Goal: Transaction & Acquisition: Subscribe to service/newsletter

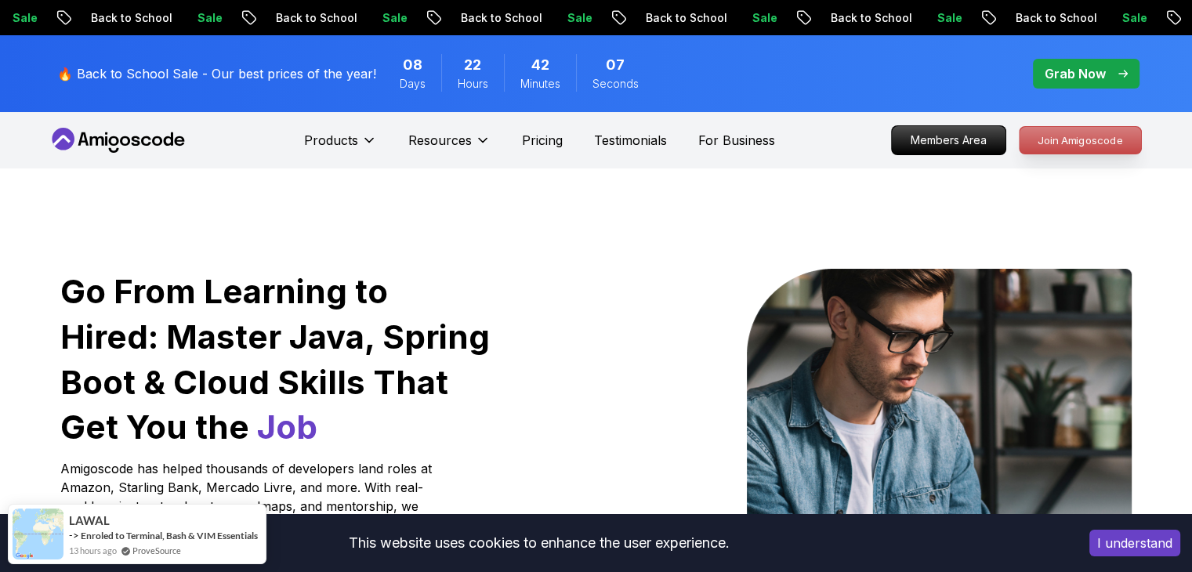
click at [588, 147] on p "Join Amigoscode" at bounding box center [1079, 140] width 121 height 27
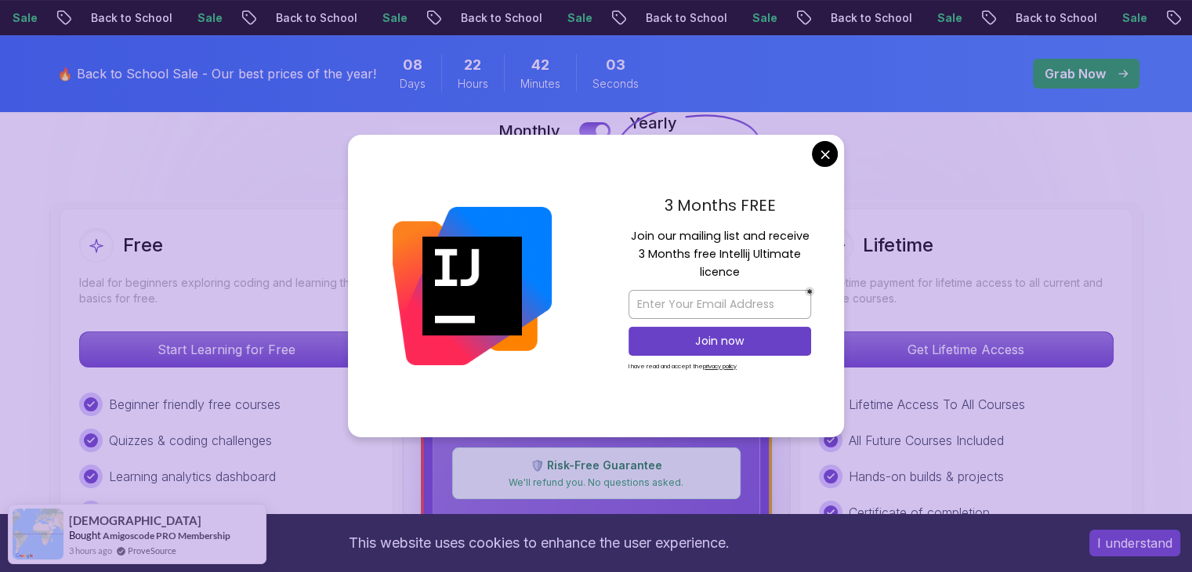
scroll to position [375, 0]
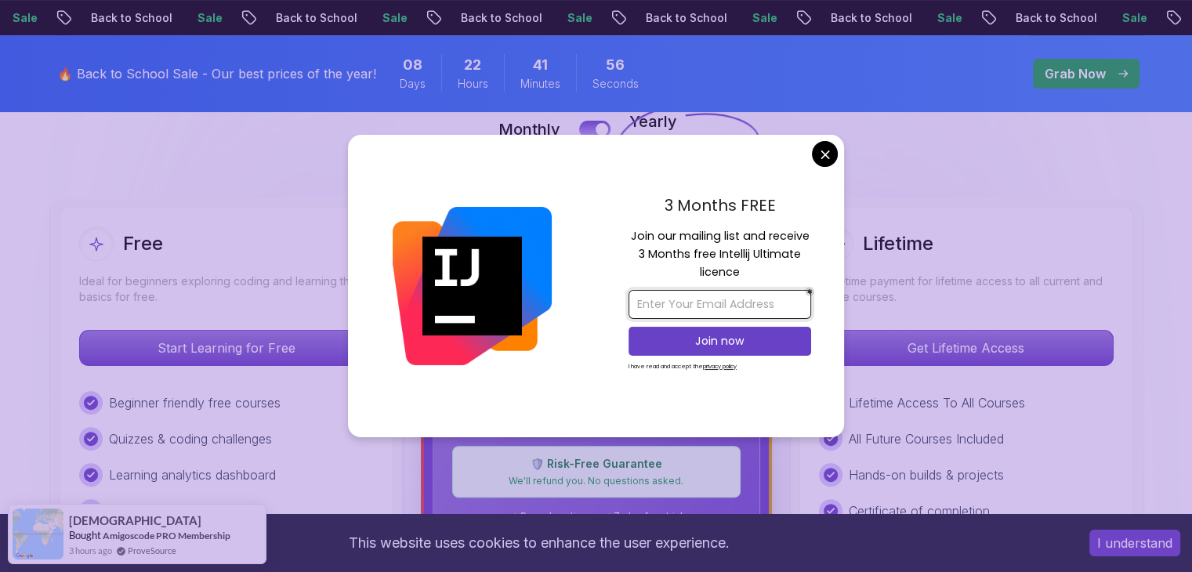
click at [588, 311] on input "email" at bounding box center [719, 304] width 183 height 29
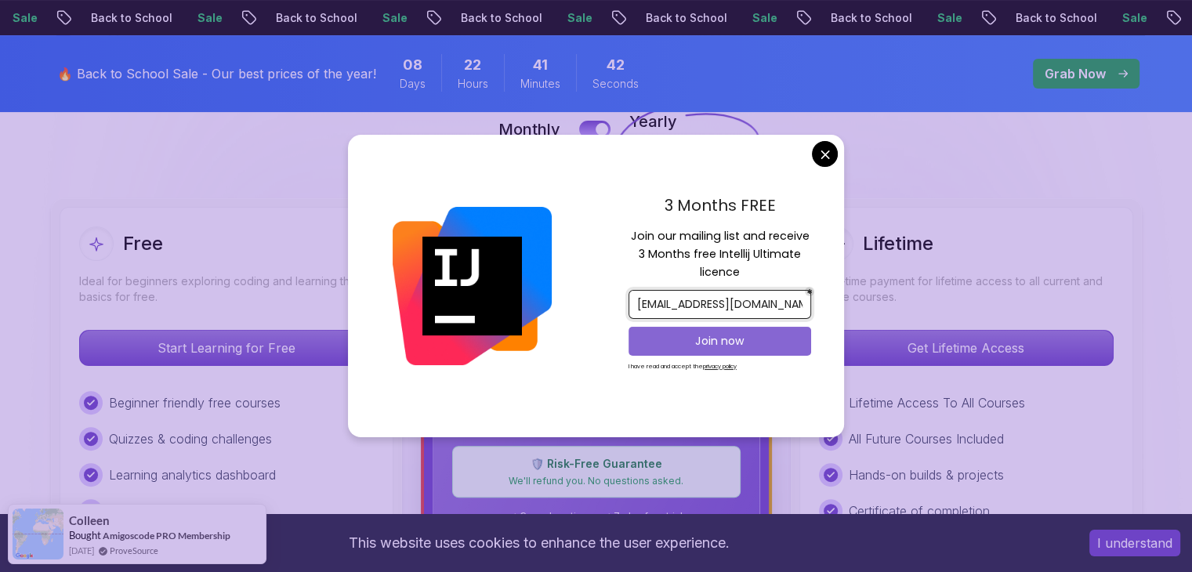
type input "shahidhjamal@gmail.com"
click at [588, 336] on p "Join now" at bounding box center [720, 341] width 148 height 16
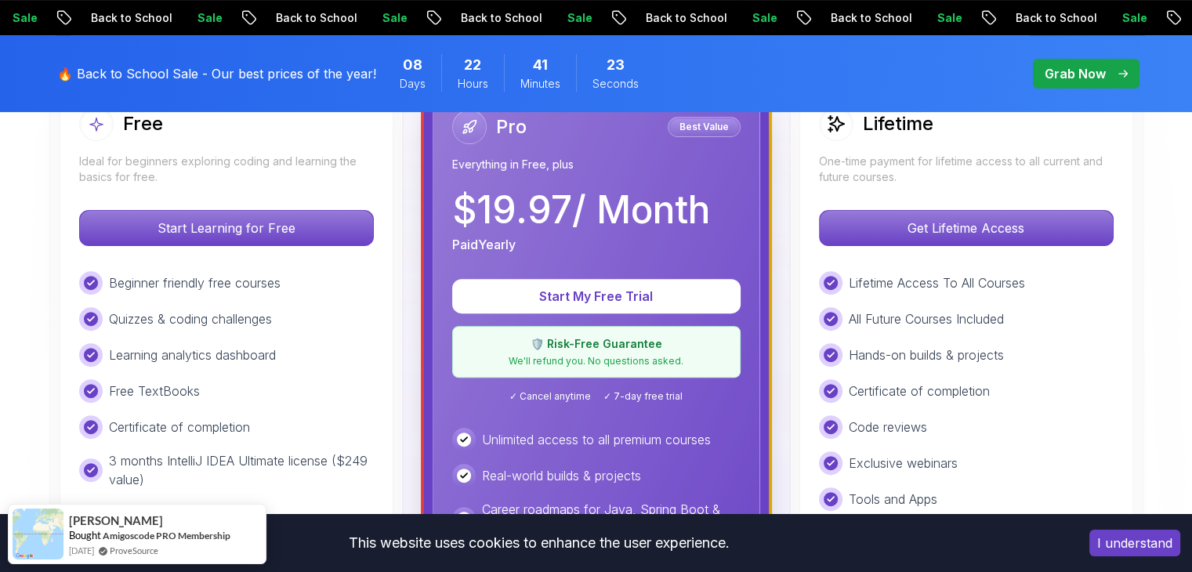
scroll to position [519, 0]
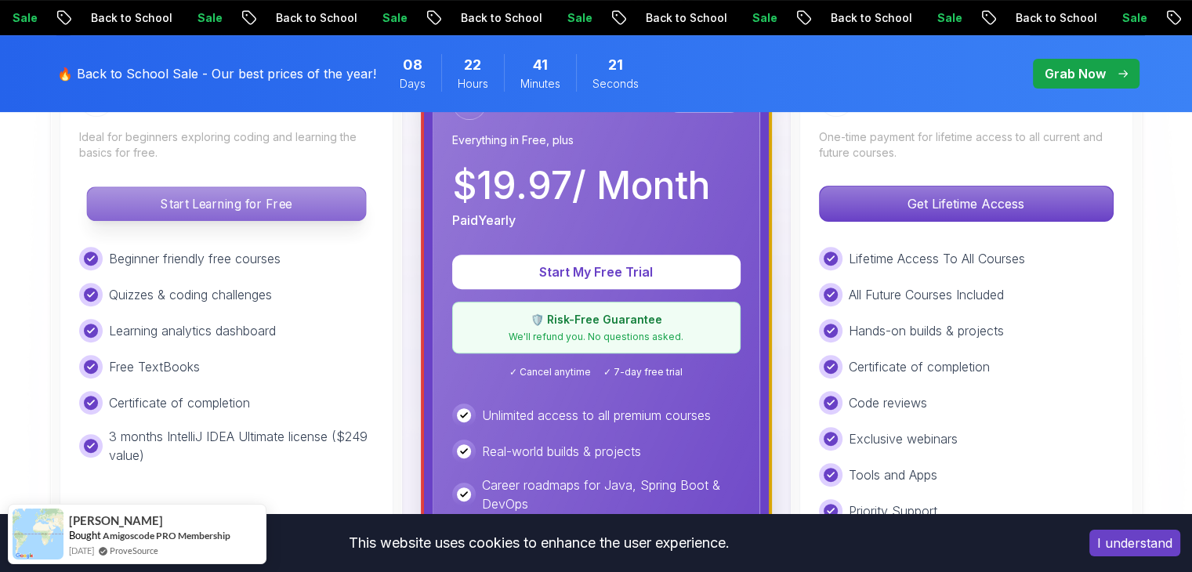
click at [293, 192] on p "Start Learning for Free" at bounding box center [226, 203] width 278 height 33
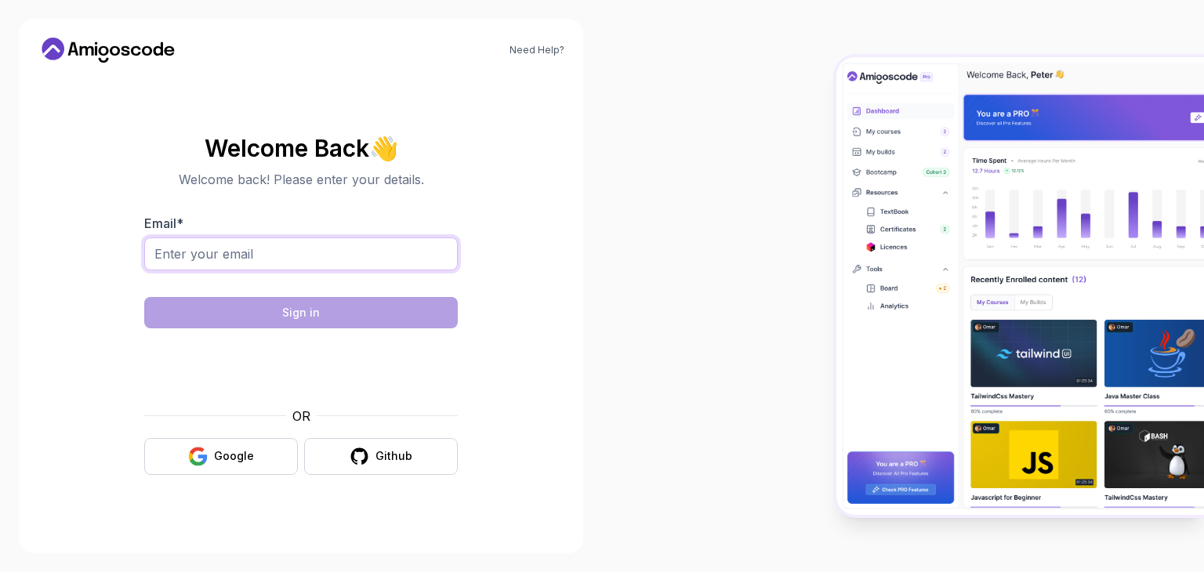
click at [320, 254] on input "Email *" at bounding box center [300, 253] width 313 height 33
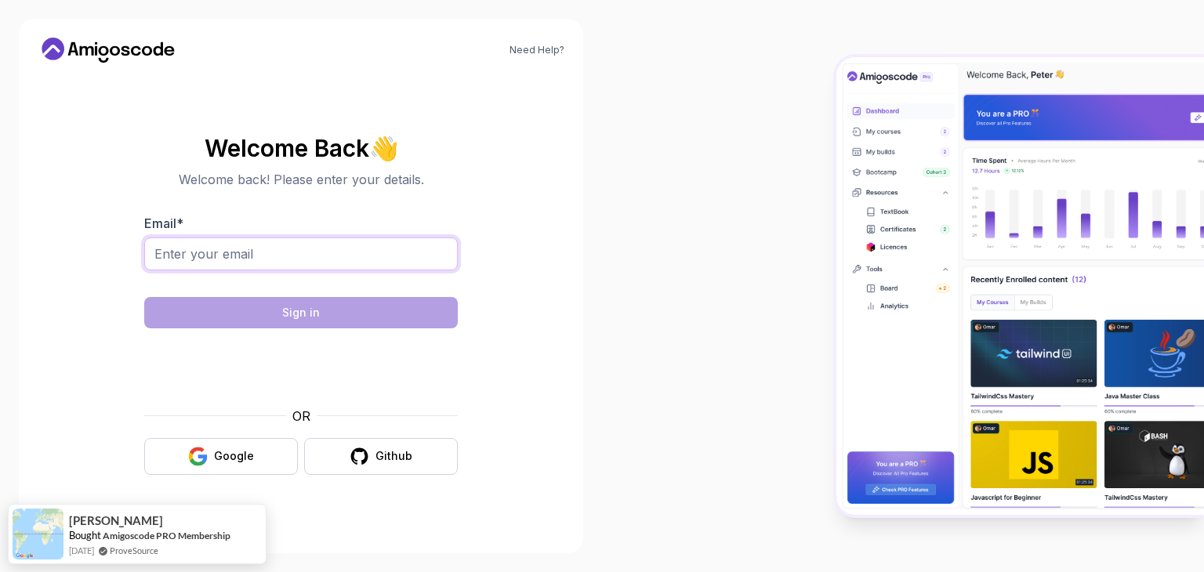
type input "shahidhjamal@gmail.com"
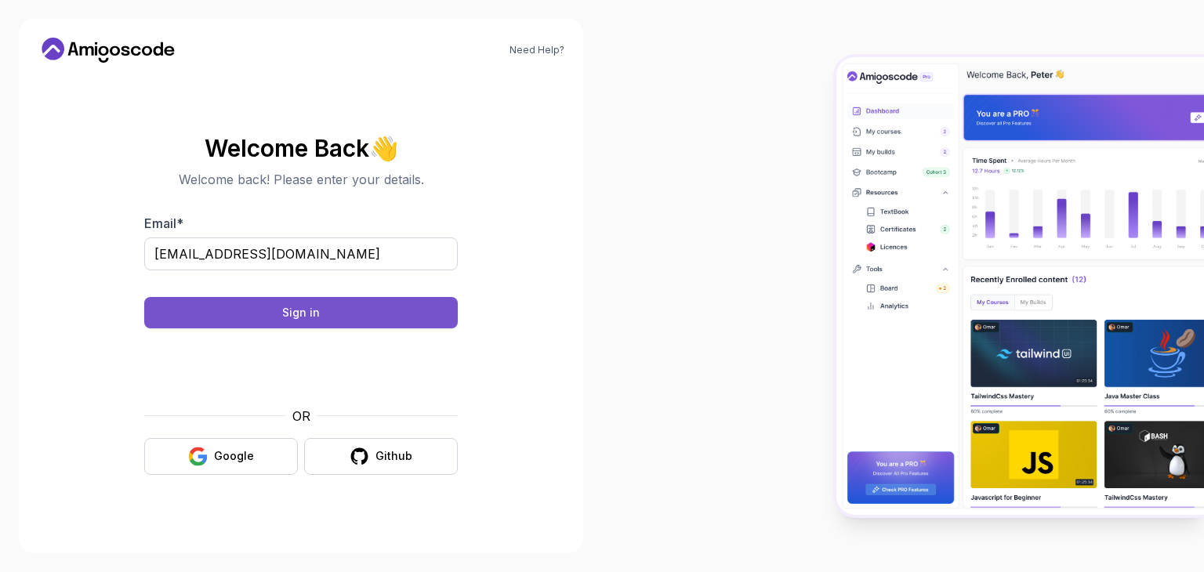
click at [403, 303] on button "Sign in" at bounding box center [300, 312] width 313 height 31
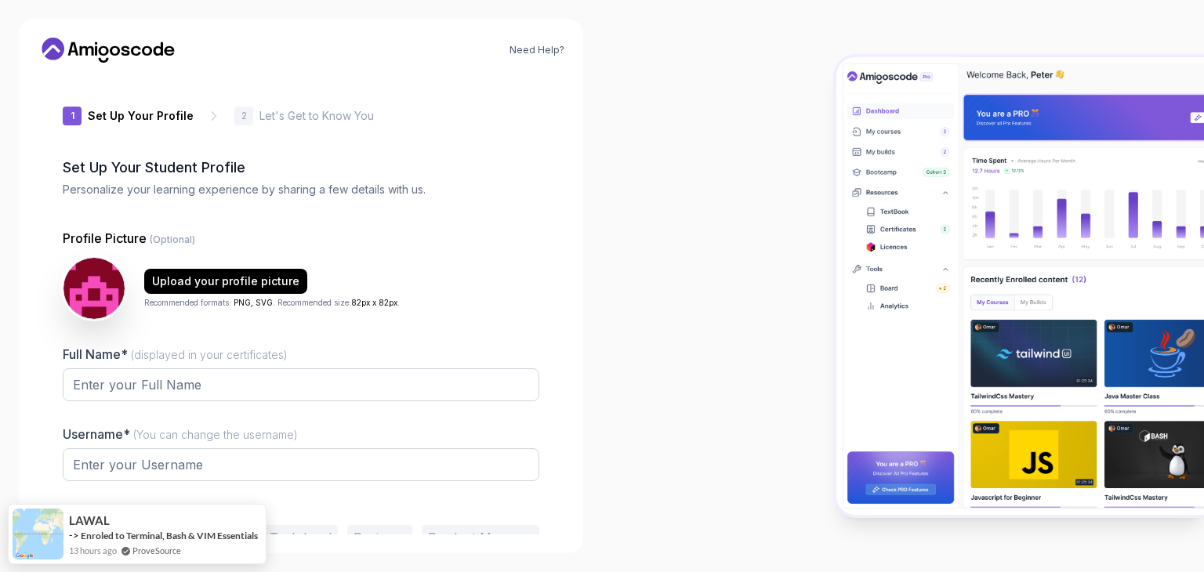
type input "silenteagle7ed8f"
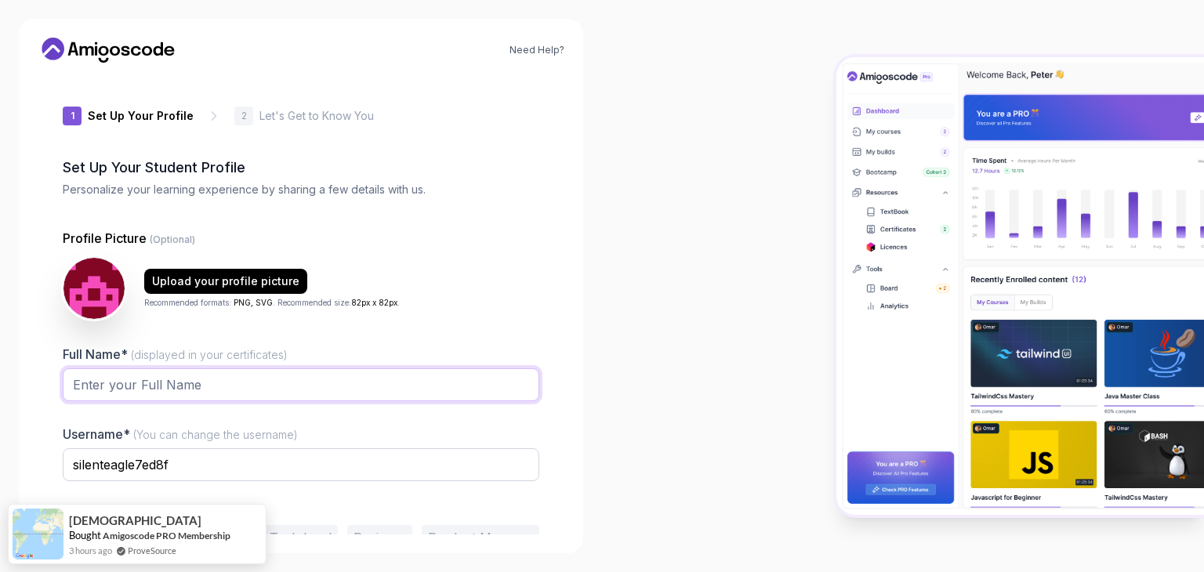
click at [294, 383] on input "Full Name* (displayed in your certificates)" at bounding box center [301, 384] width 476 height 33
type input "[PERSON_NAME]"
click at [175, 389] on input "[PERSON_NAME]" at bounding box center [301, 384] width 476 height 33
type input "[PERSON_NAME]"
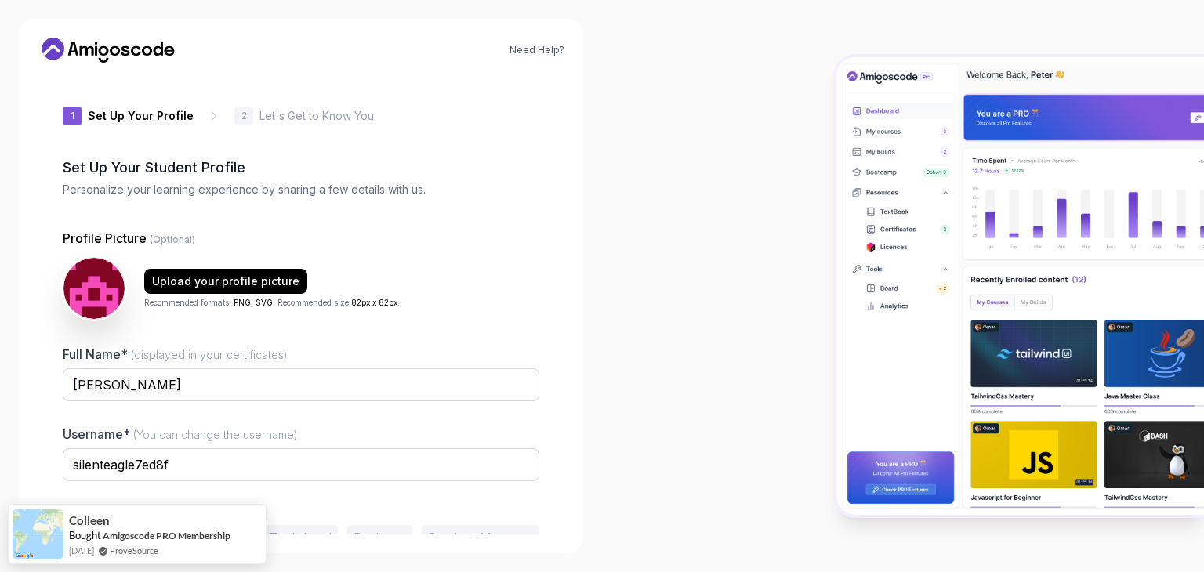
click at [386, 284] on div "Upload your profile picture Recommended formats: PNG, SVG . Recommended size: 8…" at bounding box center [271, 289] width 255 height 40
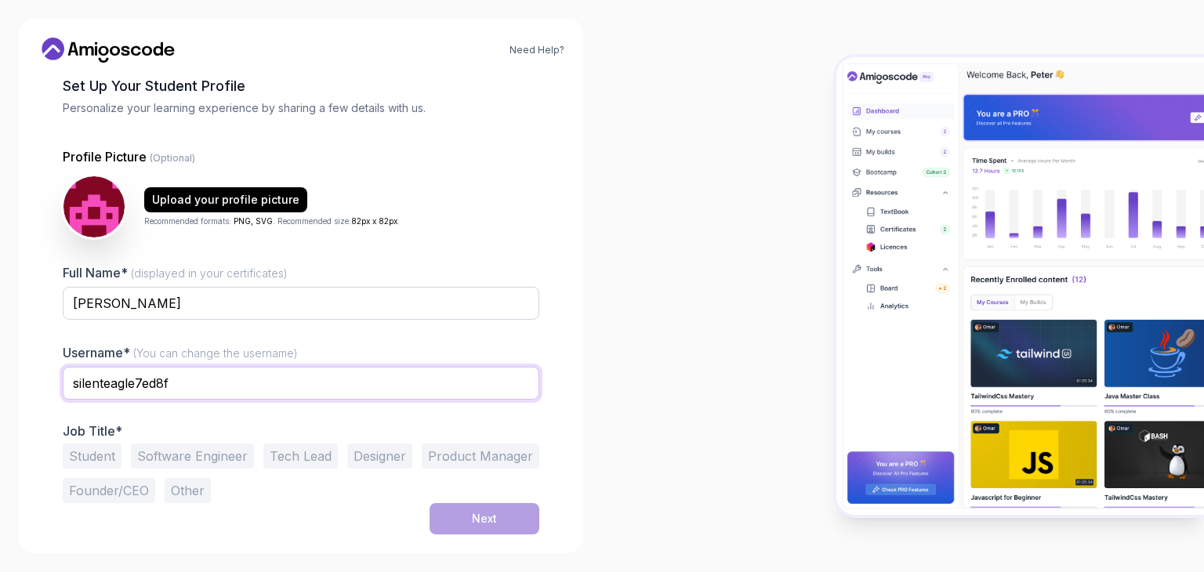
click at [263, 379] on input "silenteagle7ed8f" at bounding box center [301, 383] width 476 height 33
type input "[PERSON_NAME].18"
click at [94, 456] on button "Student" at bounding box center [92, 456] width 59 height 25
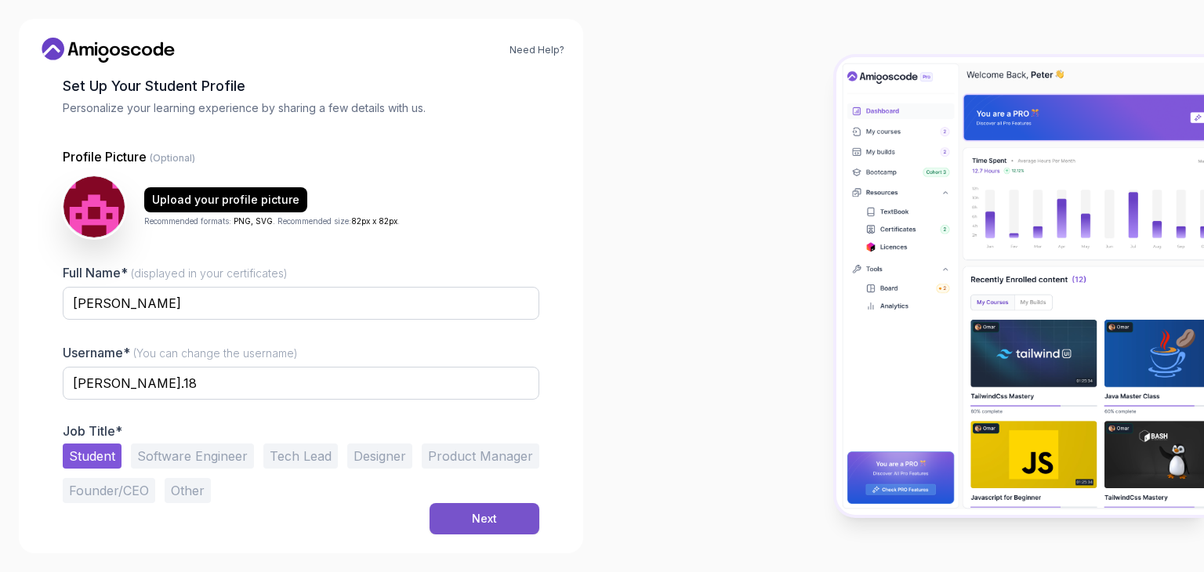
click at [483, 527] on button "Next" at bounding box center [484, 518] width 110 height 31
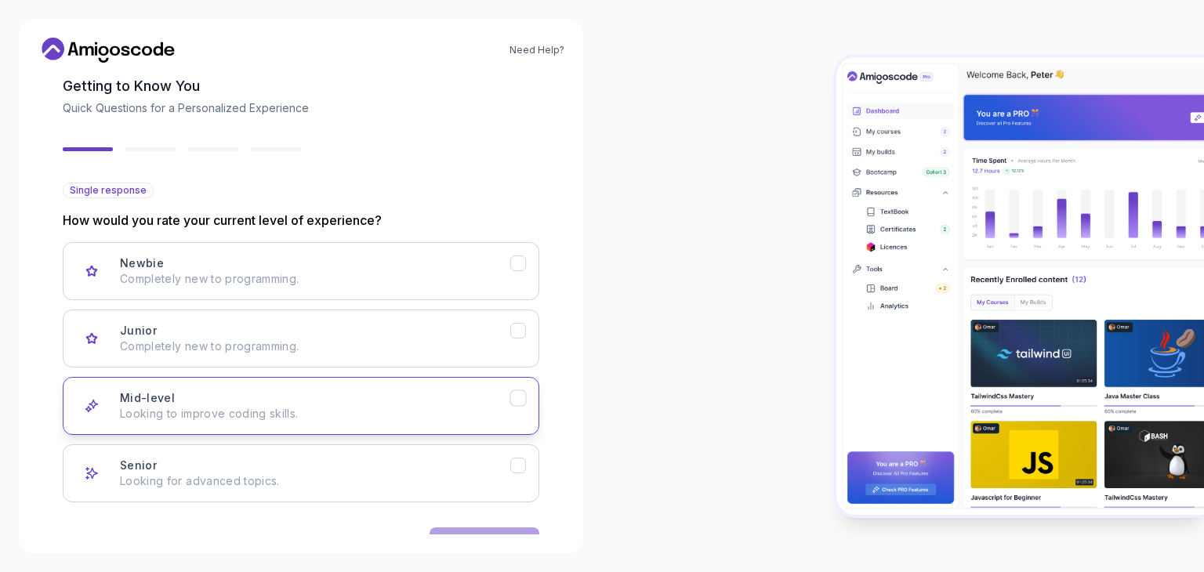
click at [515, 400] on icon "Mid-level" at bounding box center [517, 398] width 9 height 6
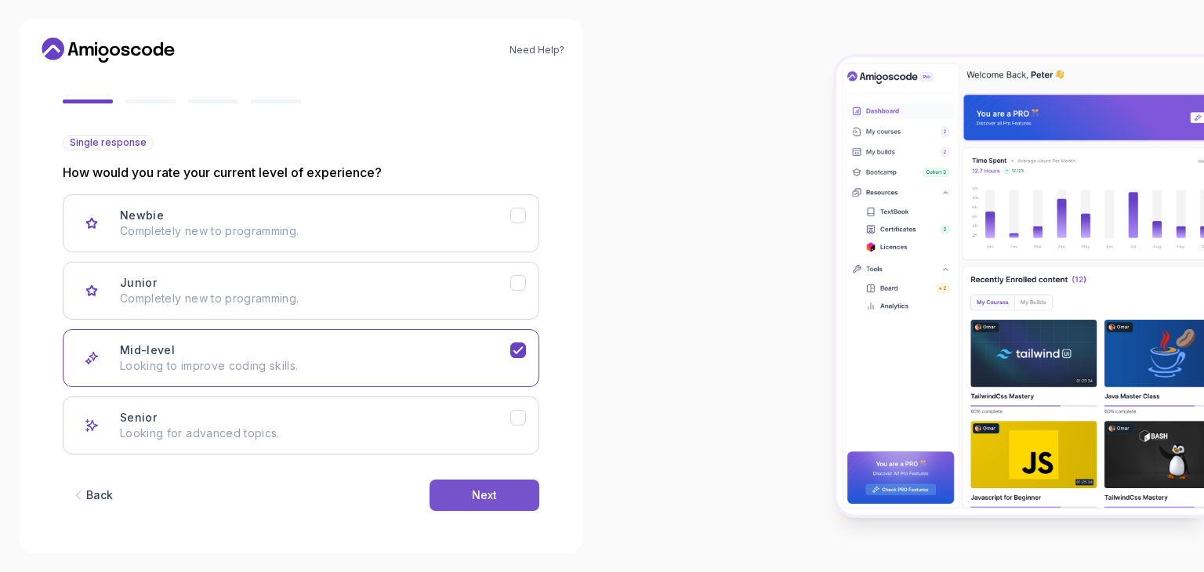
click at [488, 494] on div "Next" at bounding box center [484, 495] width 25 height 16
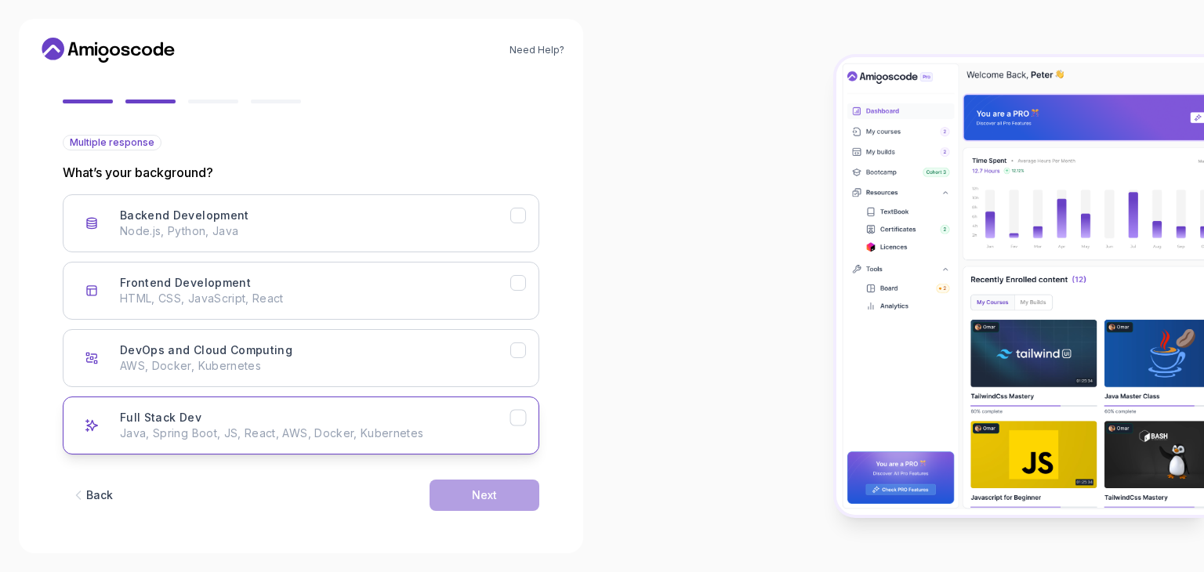
click at [517, 423] on icon "Full Stack Dev" at bounding box center [518, 418] width 15 height 15
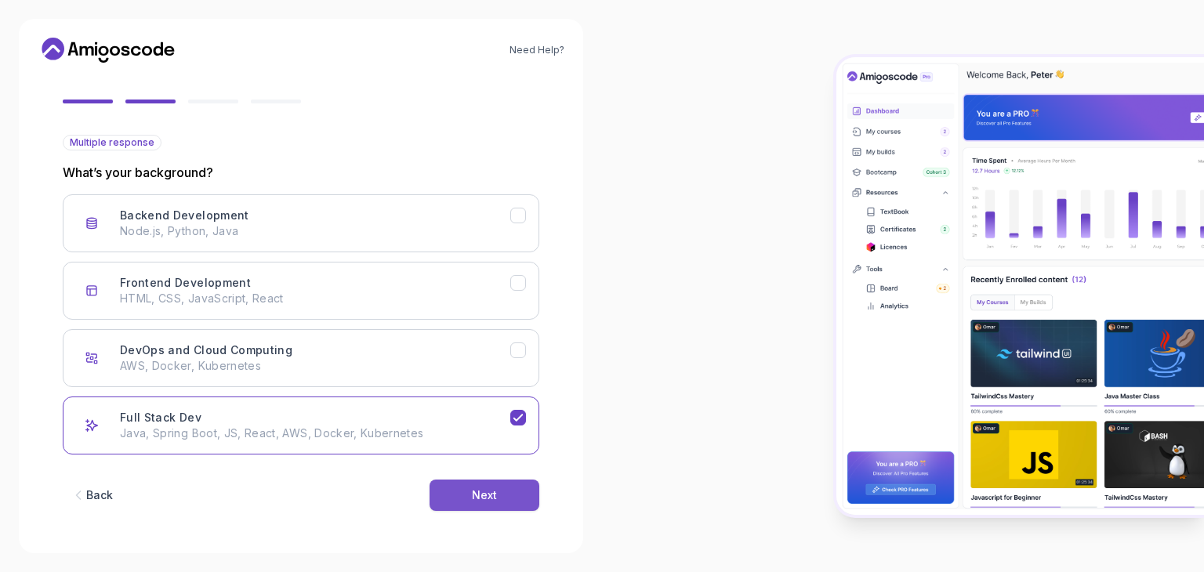
click at [498, 492] on button "Next" at bounding box center [484, 495] width 110 height 31
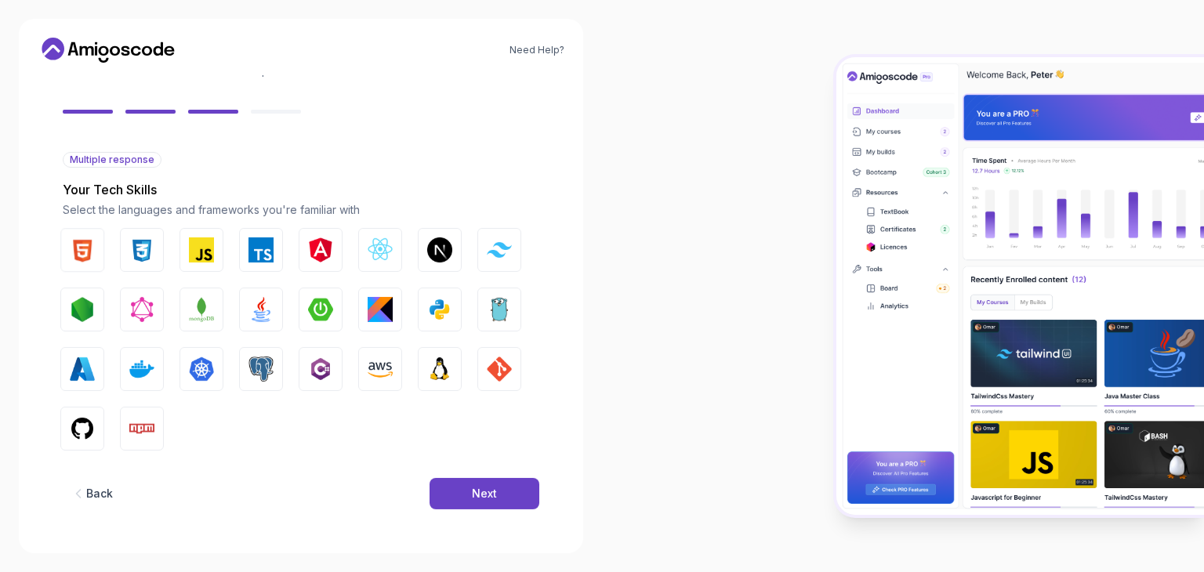
scroll to position [112, 0]
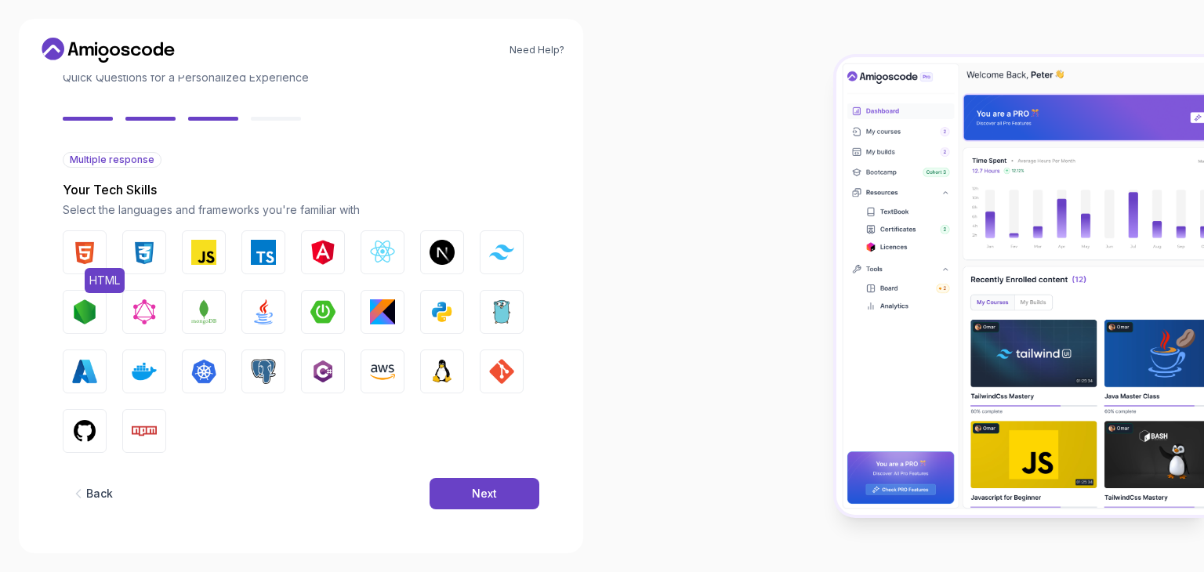
click at [103, 254] on button "HTML" at bounding box center [85, 252] width 44 height 44
click at [149, 254] on img "button" at bounding box center [144, 252] width 25 height 25
click at [198, 263] on img "button" at bounding box center [203, 252] width 25 height 25
click at [278, 305] on button "Java" at bounding box center [263, 312] width 44 height 44
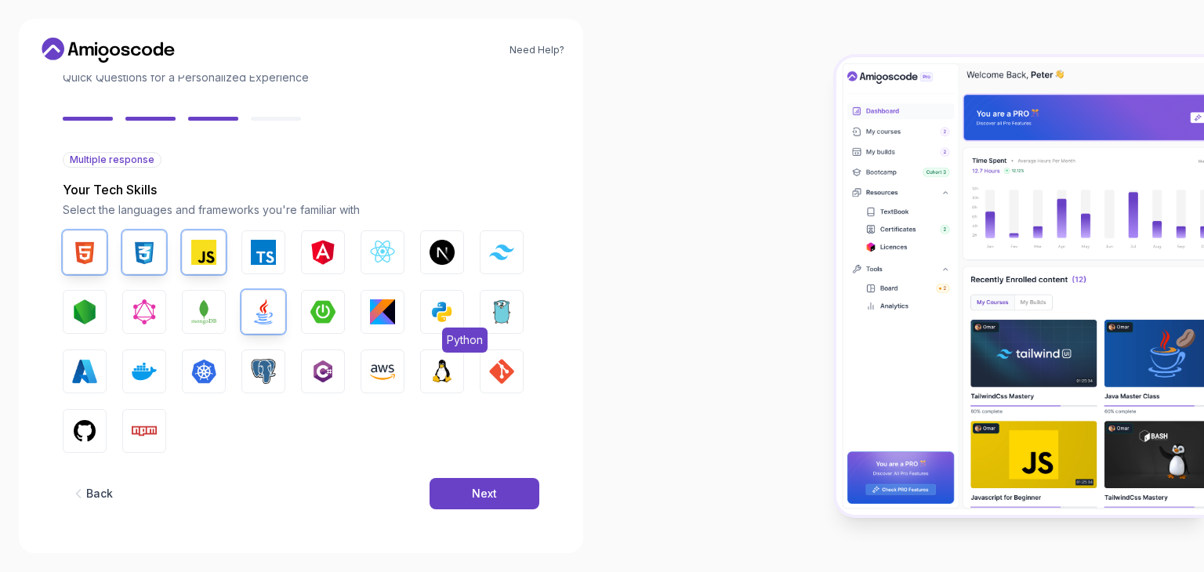
click at [445, 318] on img "button" at bounding box center [441, 311] width 25 height 25
click at [498, 248] on img "button" at bounding box center [501, 251] width 25 height 15
click at [310, 376] on img "button" at bounding box center [322, 371] width 25 height 25
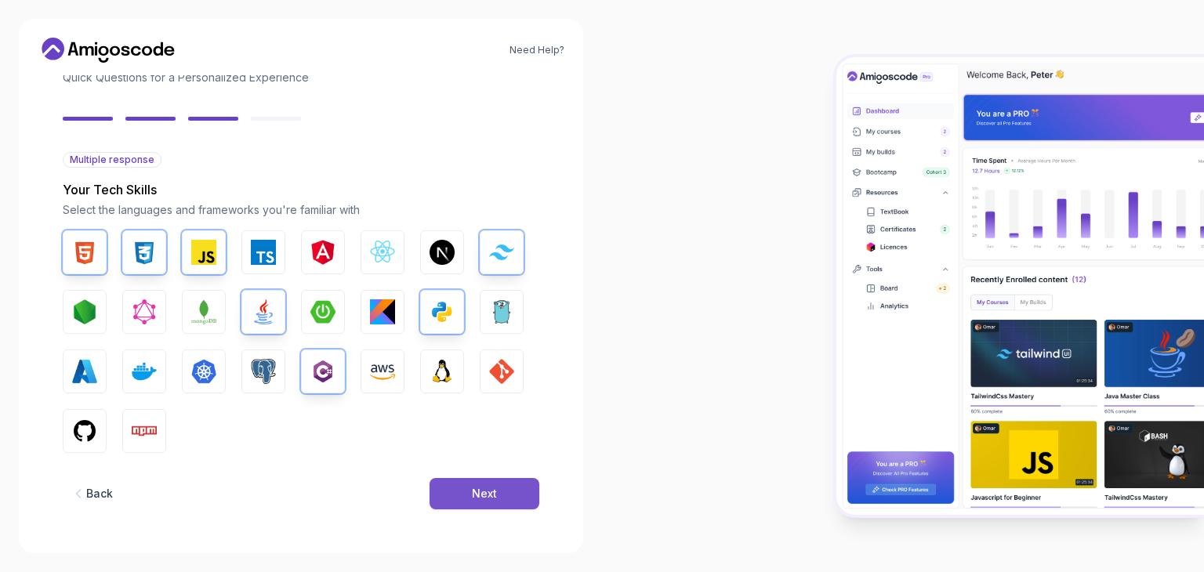
click at [484, 493] on div "Next" at bounding box center [484, 494] width 25 height 16
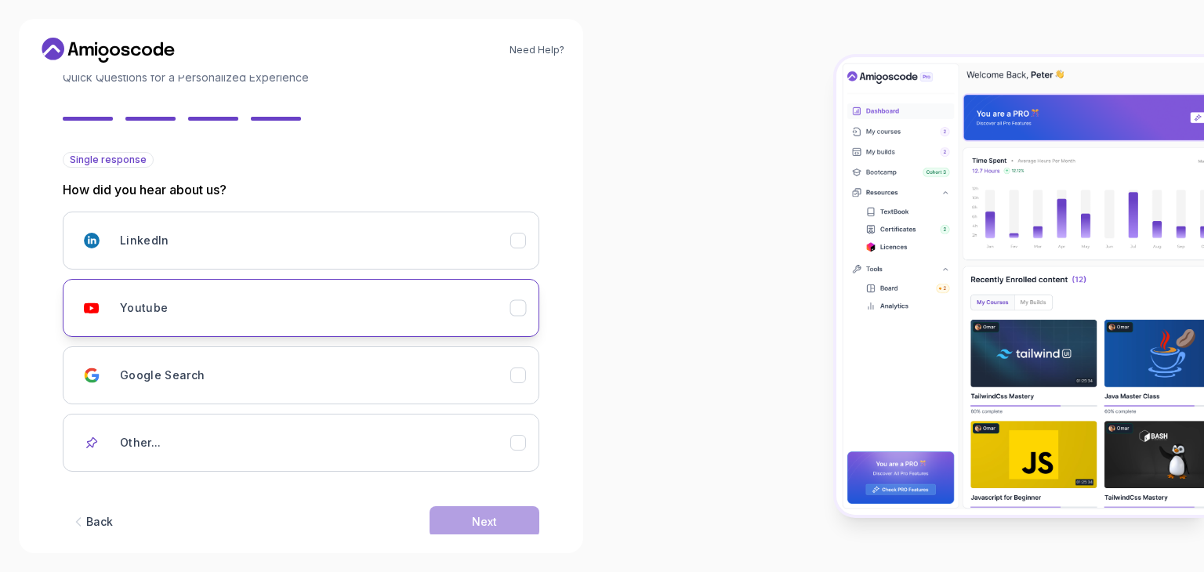
click at [521, 308] on icon "Youtube" at bounding box center [518, 308] width 15 height 15
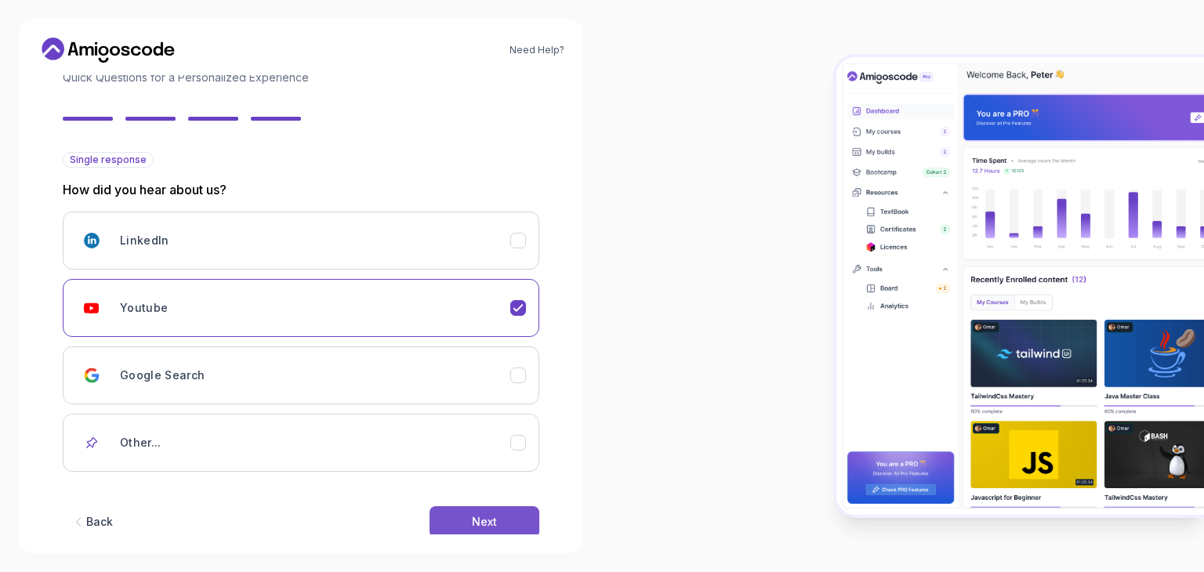
click at [472, 519] on div "Next" at bounding box center [484, 522] width 25 height 16
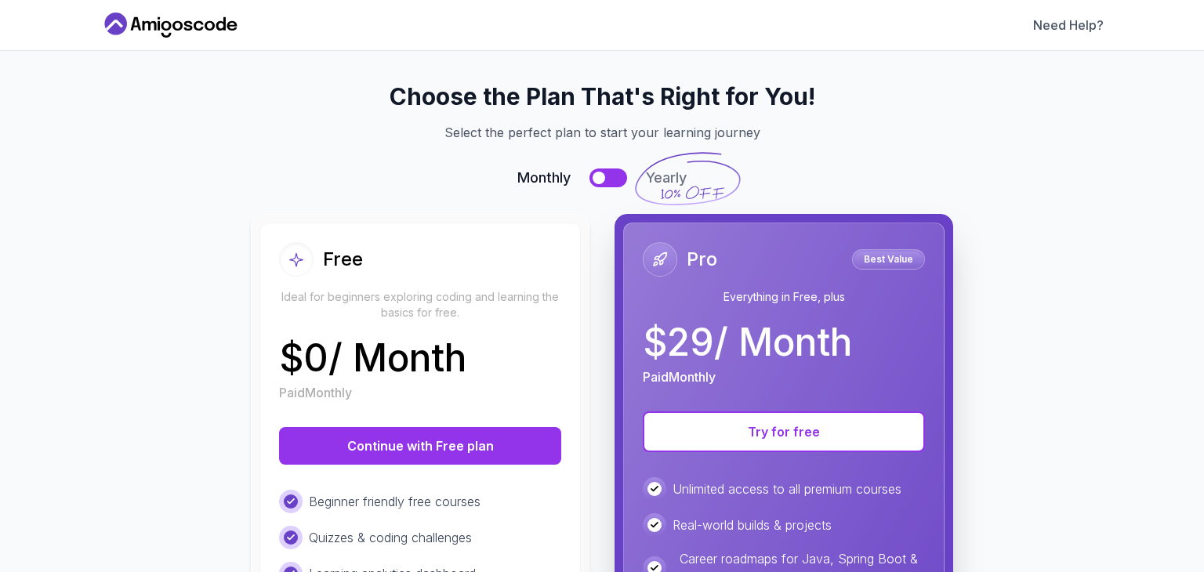
scroll to position [6, 0]
click at [603, 175] on button at bounding box center [608, 177] width 38 height 19
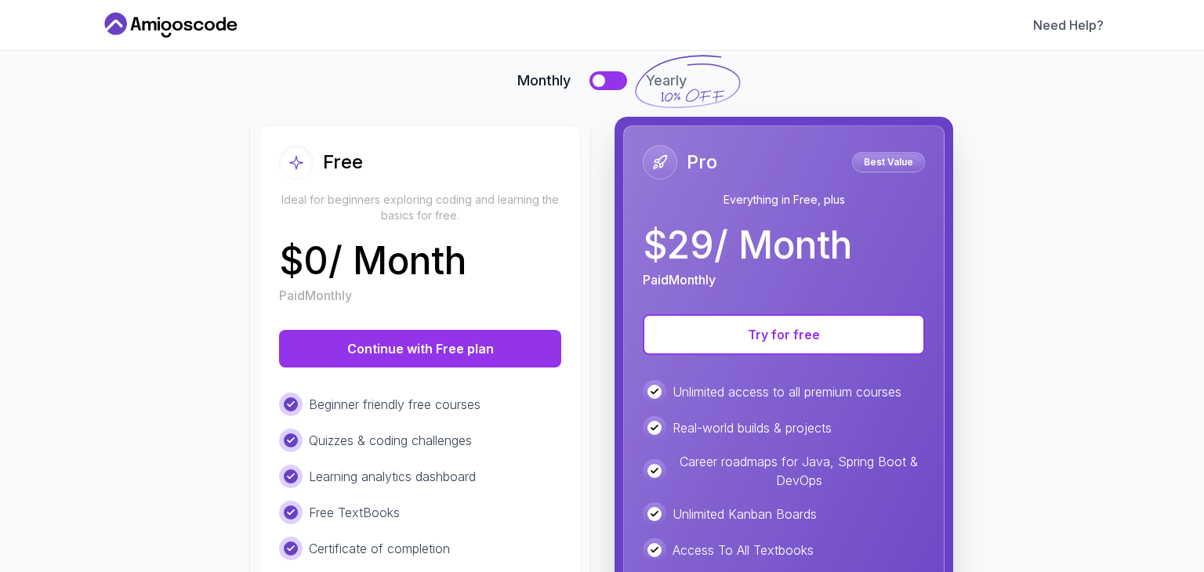
scroll to position [108, 0]
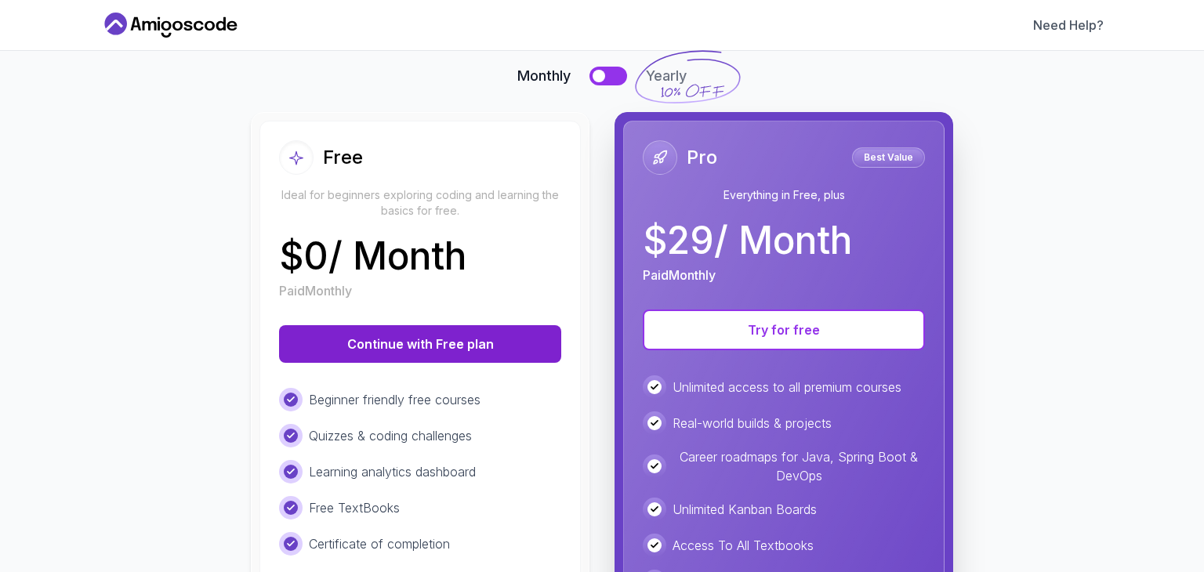
click at [448, 335] on button "Continue with Free plan" at bounding box center [420, 344] width 282 height 38
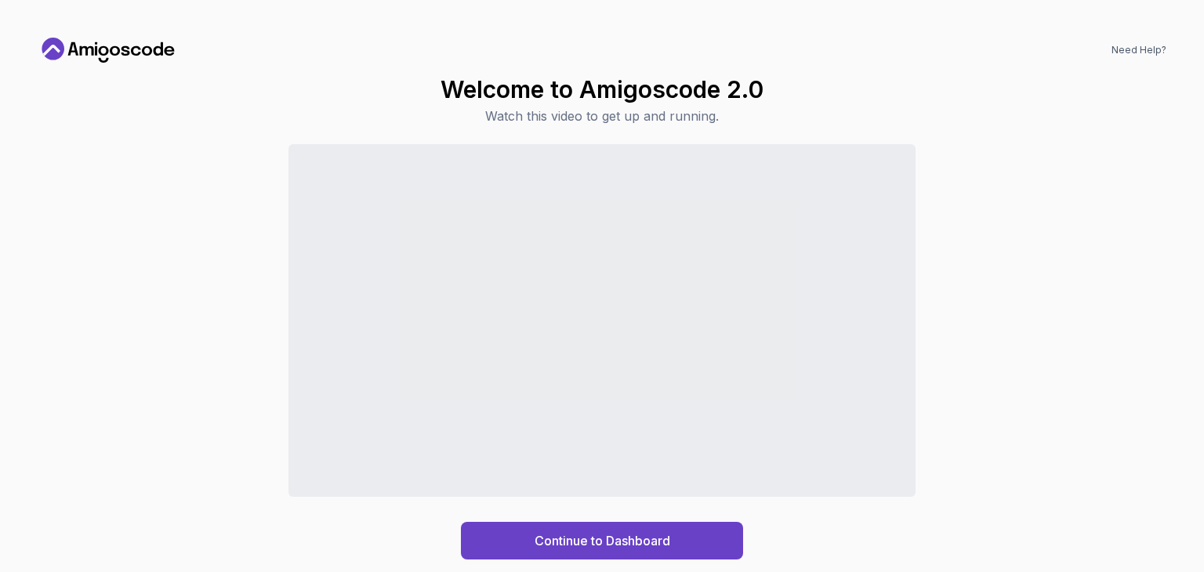
click at [957, 100] on div "Welcome to Amigoscode 2.0 Watch this video to get up and running. Continue to D…" at bounding box center [602, 317] width 1128 height 484
click at [672, 539] on button "Continue to Dashboard" at bounding box center [602, 541] width 282 height 38
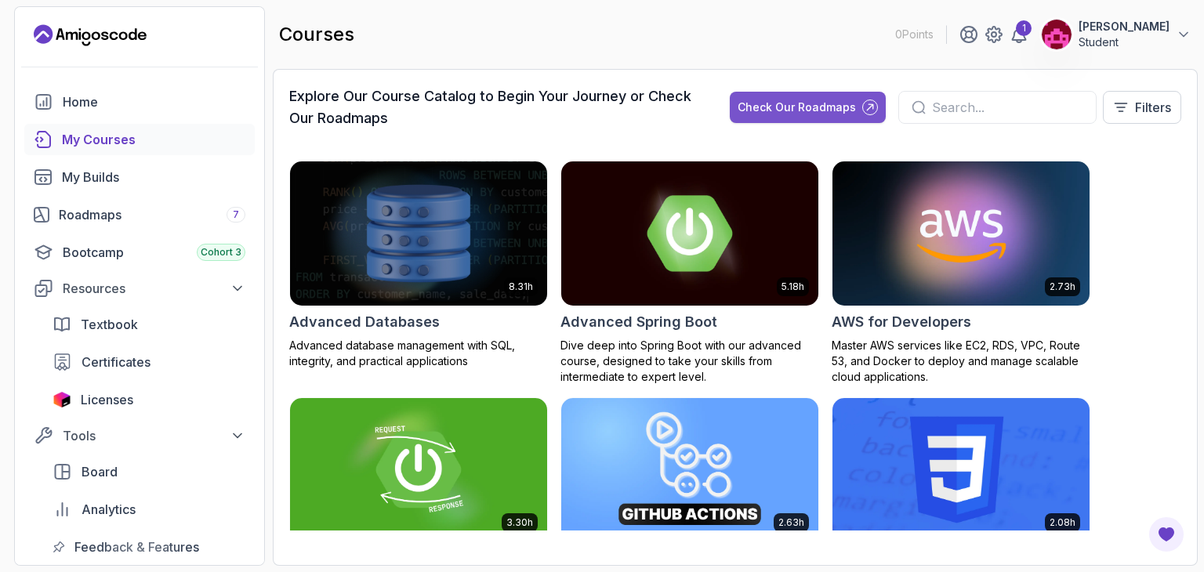
click at [748, 104] on div "Check Our Roadmaps" at bounding box center [796, 108] width 118 height 16
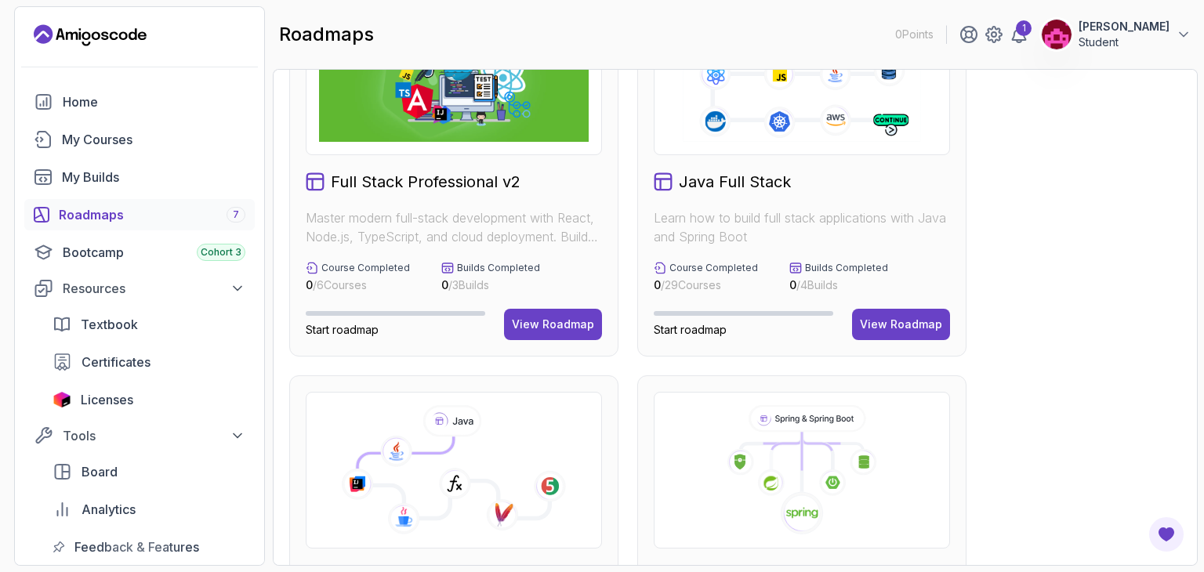
scroll to position [91, 0]
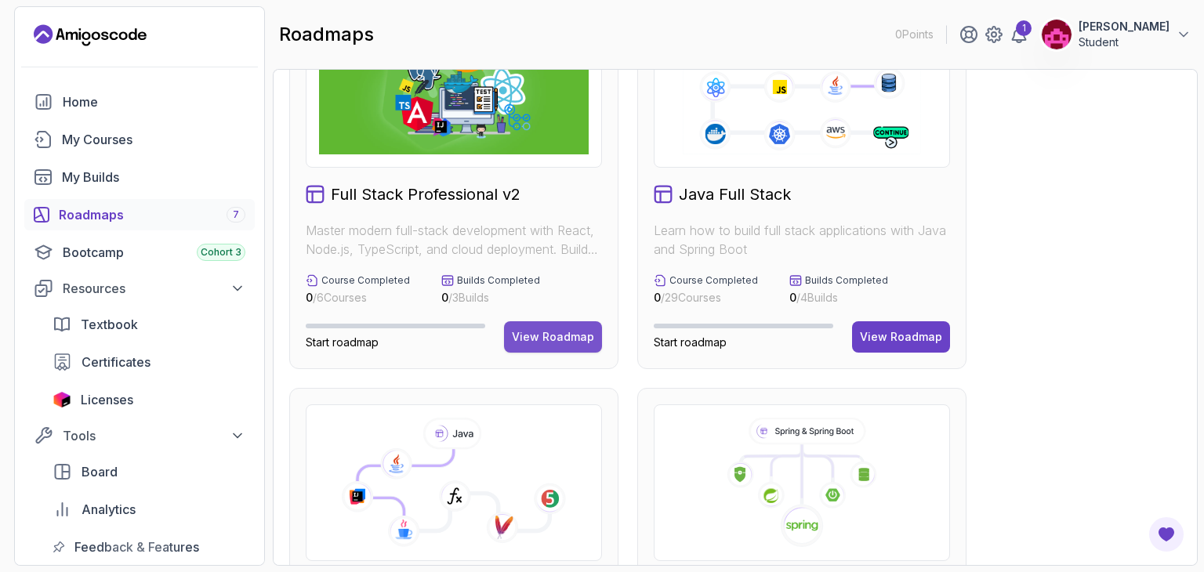
click at [563, 333] on div "View Roadmap" at bounding box center [553, 337] width 82 height 16
click at [1169, 531] on icon "Open Feedback Button" at bounding box center [1166, 534] width 16 height 14
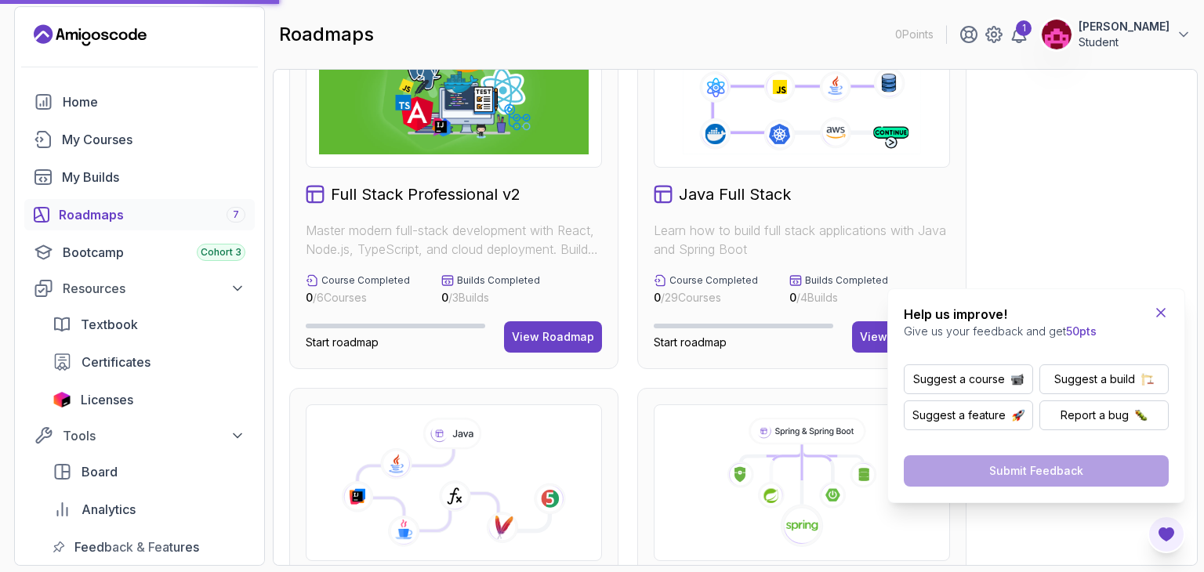
click at [1161, 310] on icon "Close Feedback Widget" at bounding box center [1161, 313] width 16 height 16
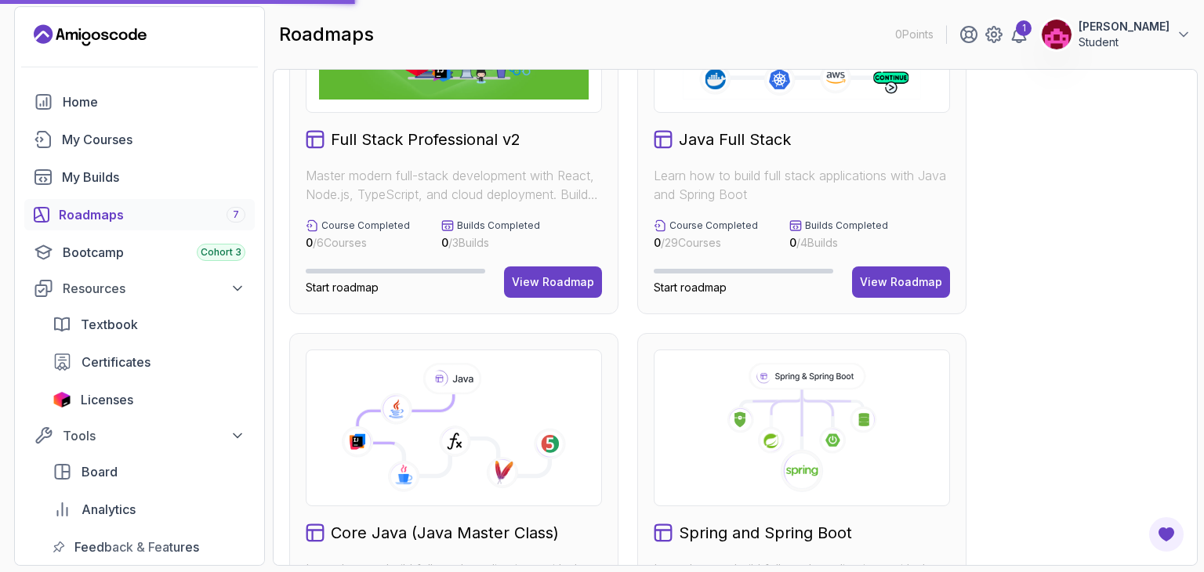
scroll to position [141, 0]
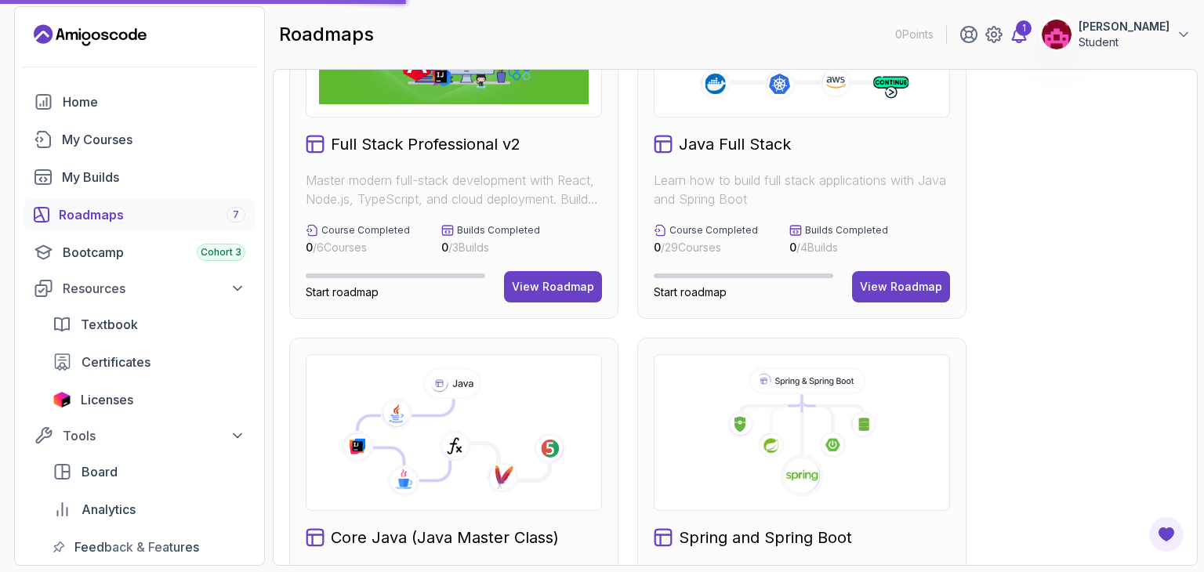
click at [1016, 27] on div "1" at bounding box center [1024, 28] width 16 height 16
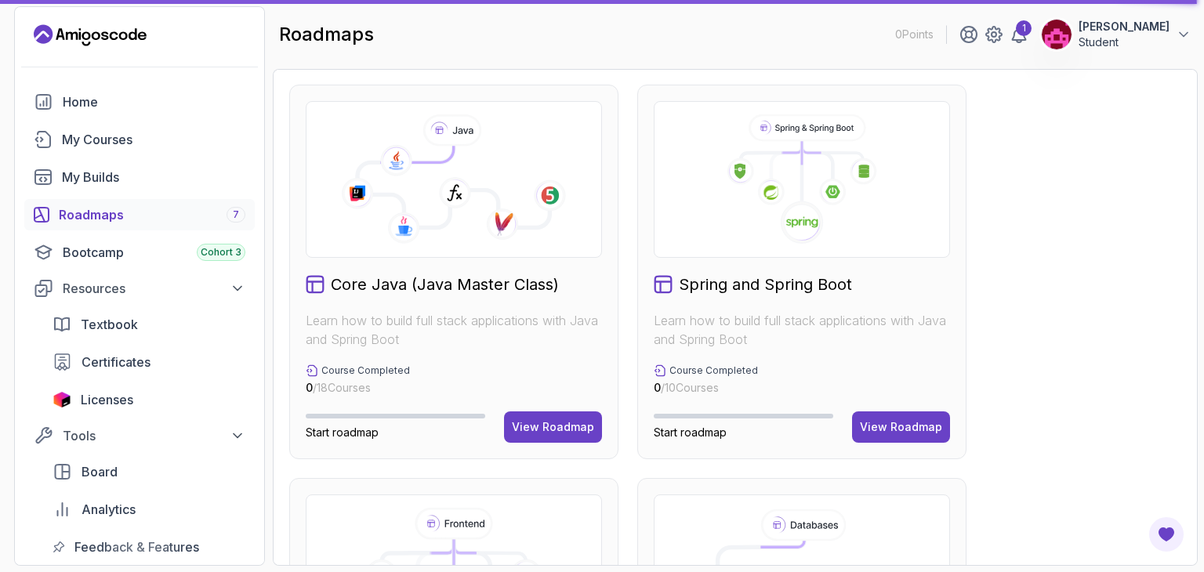
scroll to position [0, 0]
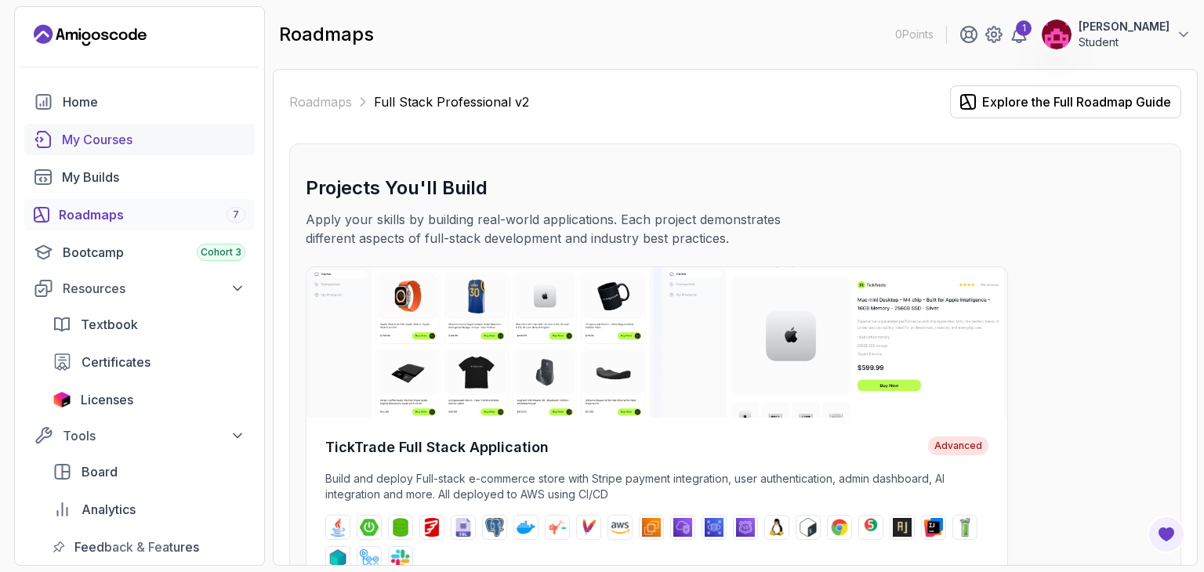
click at [122, 142] on div "My Courses" at bounding box center [153, 139] width 183 height 19
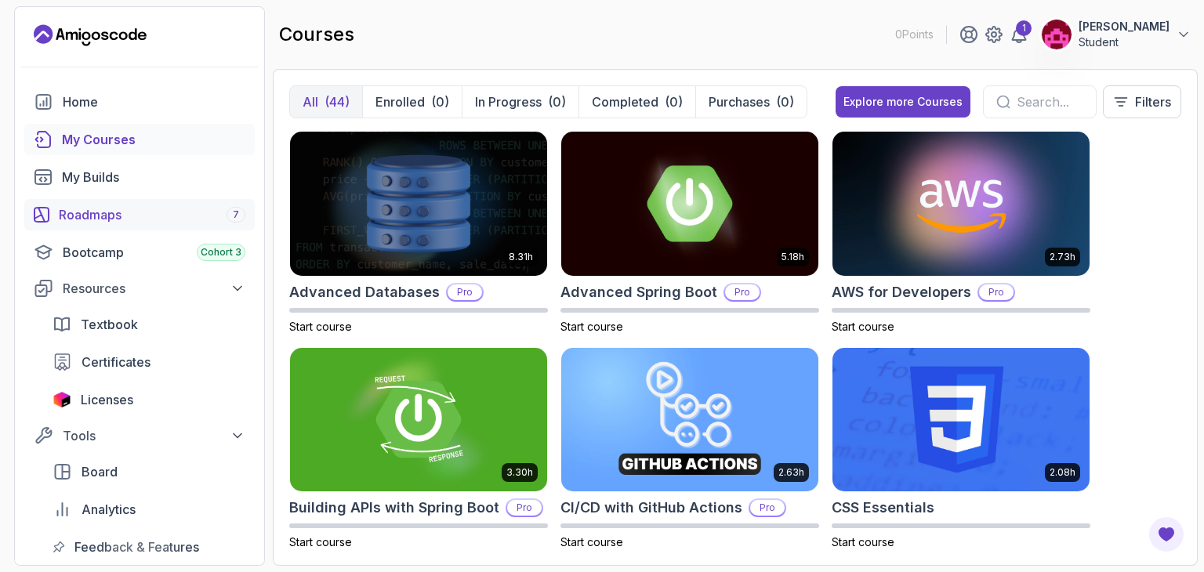
click at [108, 222] on div "Roadmaps 7" at bounding box center [152, 214] width 186 height 19
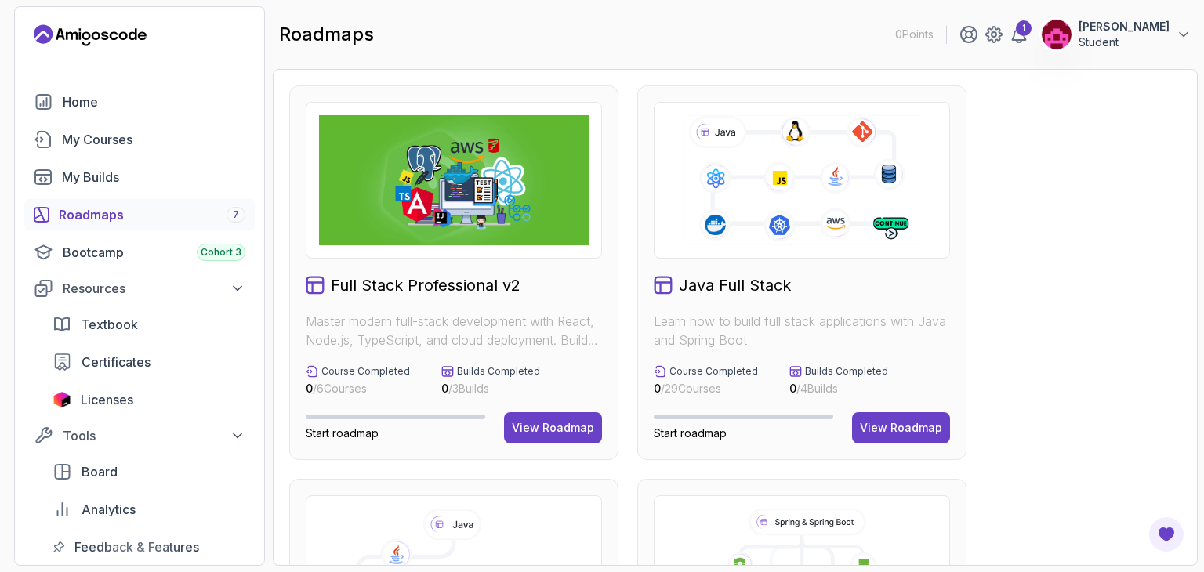
click at [533, 274] on div "Full Stack Professional v2" at bounding box center [454, 285] width 296 height 22
click at [407, 410] on div "Full Stack Professional v2 Master modern full-stack development with React, Nod…" at bounding box center [453, 272] width 329 height 375
click at [545, 418] on button "View Roadmap" at bounding box center [553, 427] width 98 height 31
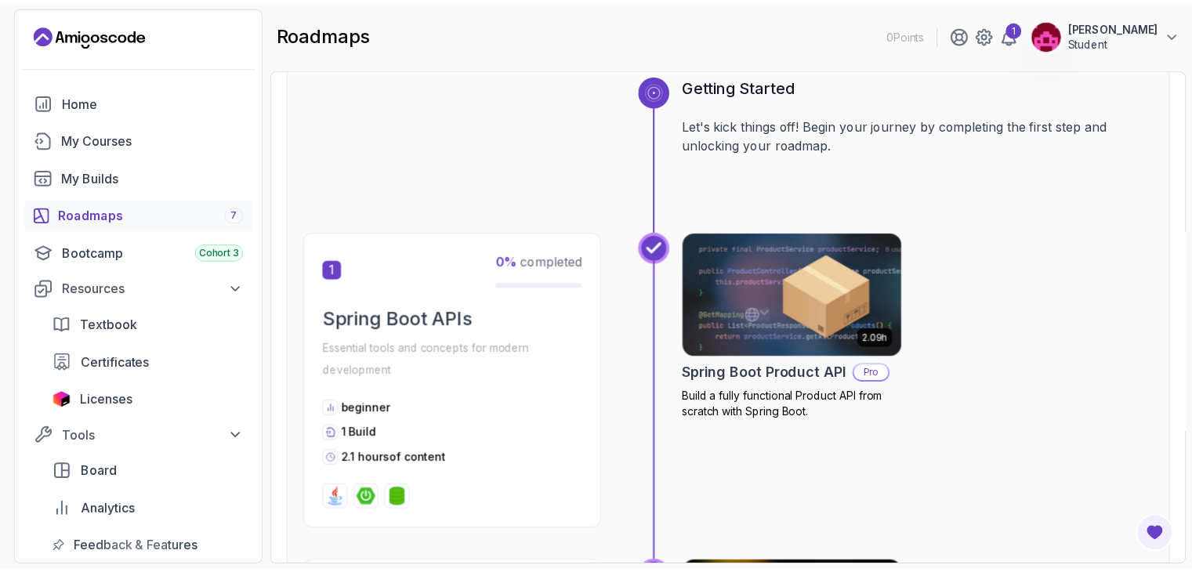
scroll to position [661, 0]
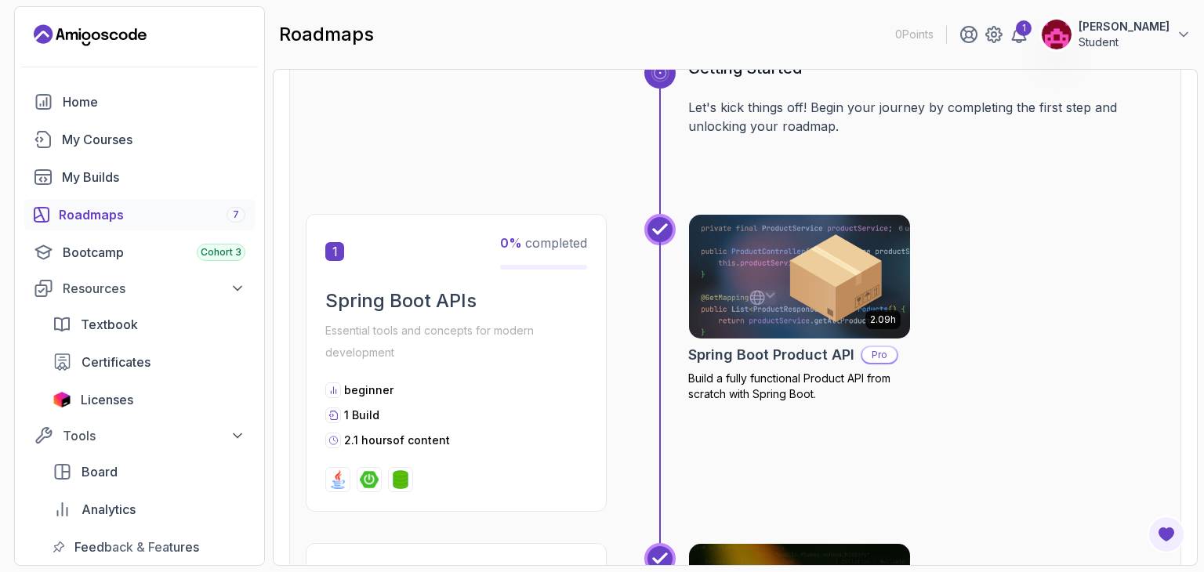
click at [809, 307] on img at bounding box center [799, 277] width 232 height 130
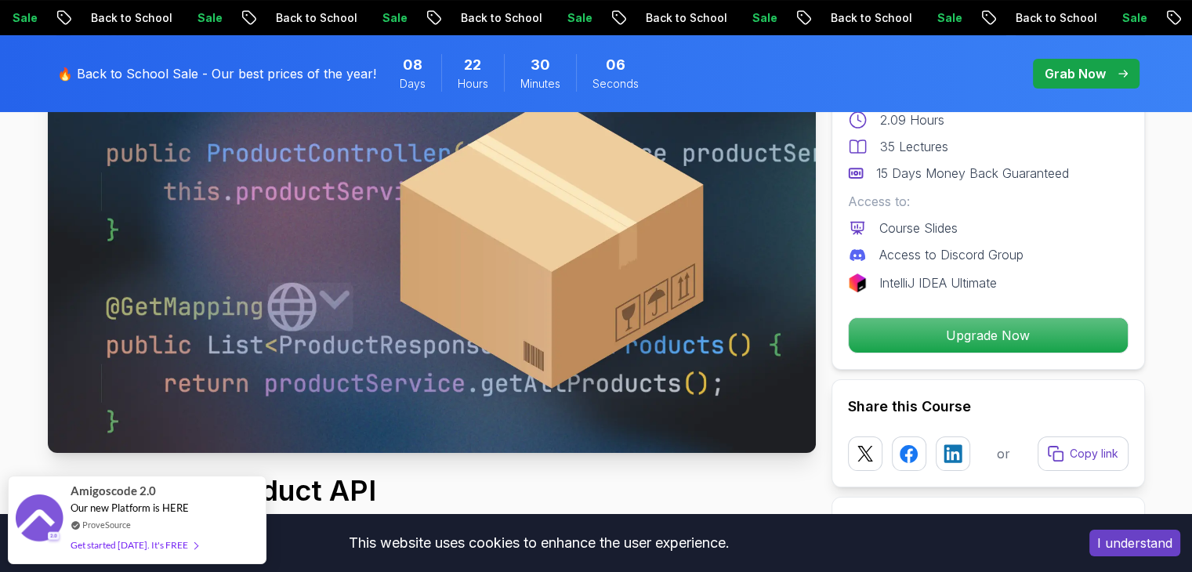
scroll to position [244, 0]
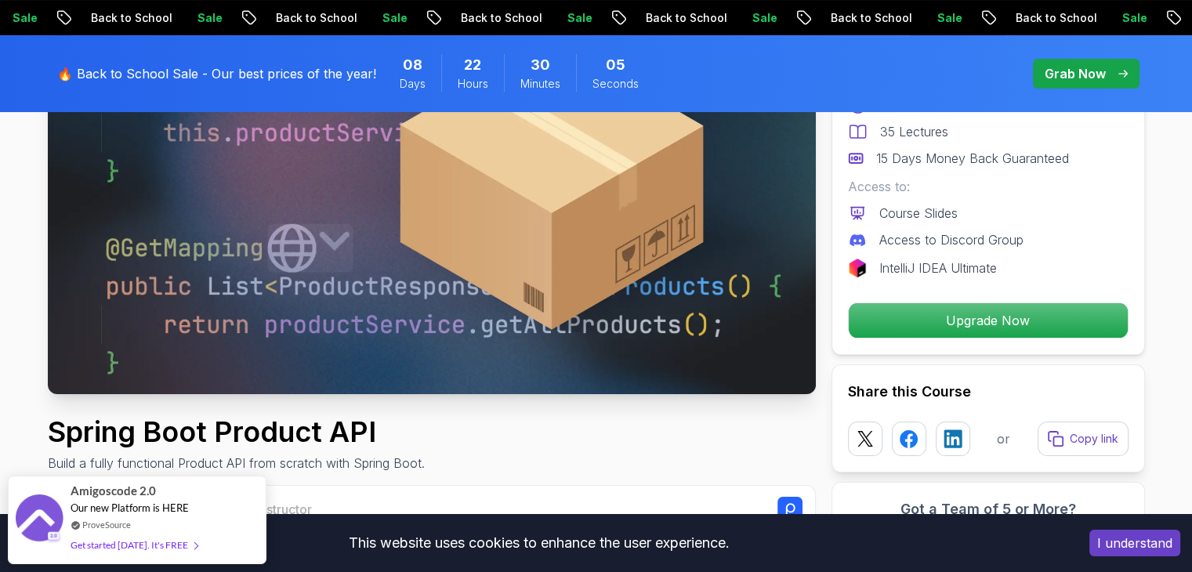
click at [295, 277] on img at bounding box center [432, 178] width 768 height 432
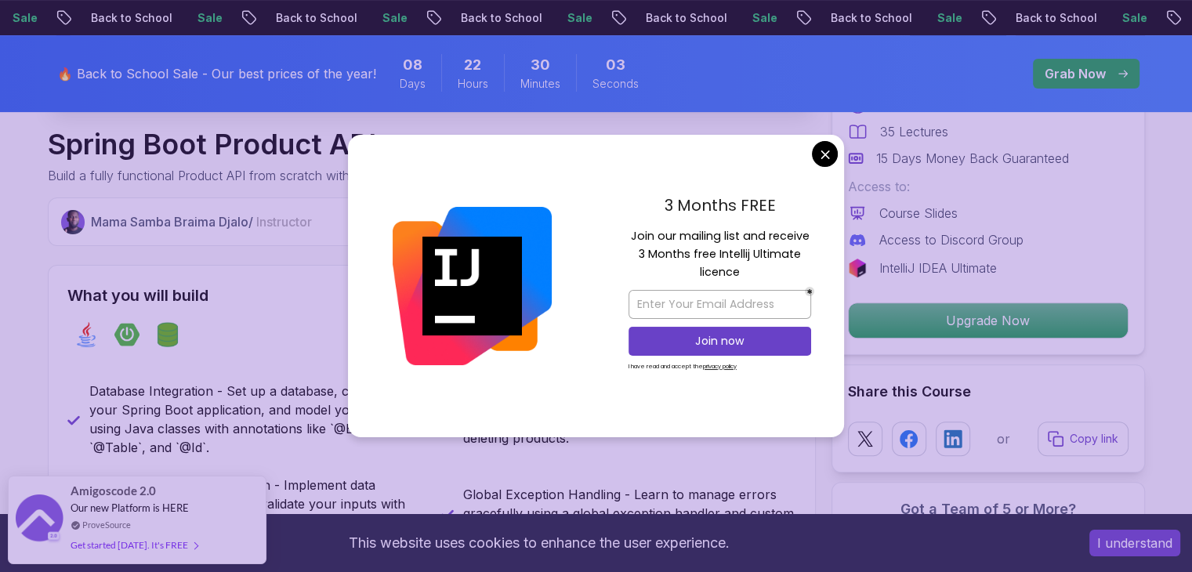
scroll to position [530, 0]
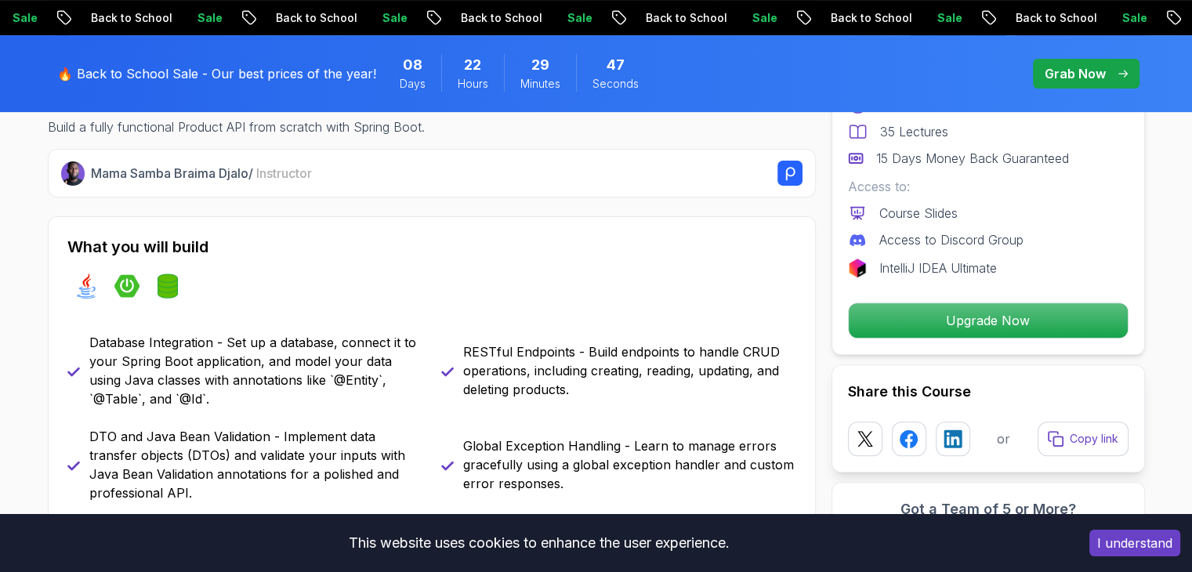
scroll to position [0, 0]
